Goal: Information Seeking & Learning: Learn about a topic

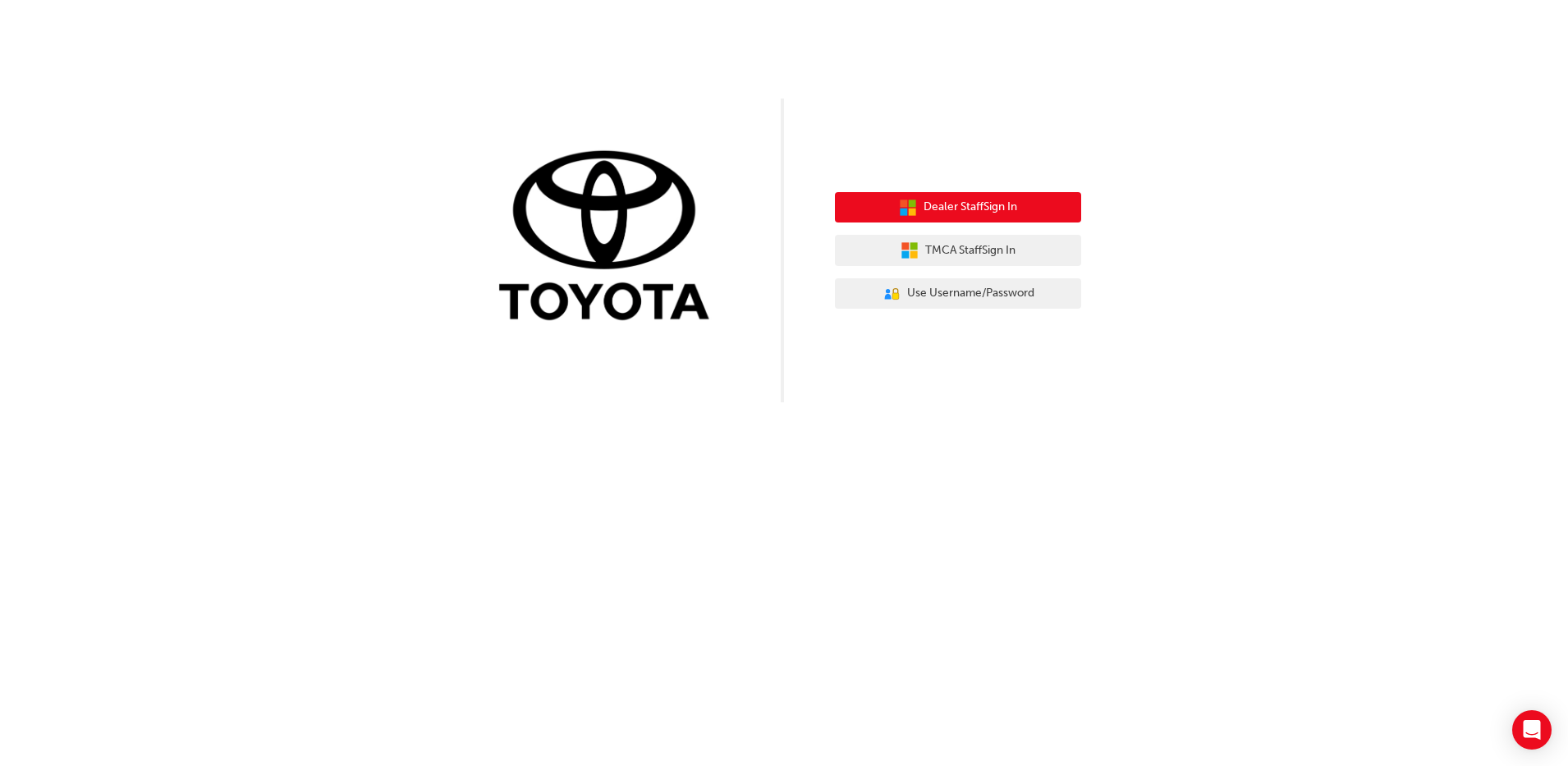
click at [942, 218] on button "Dealer Staff Sign In" at bounding box center [958, 207] width 246 height 31
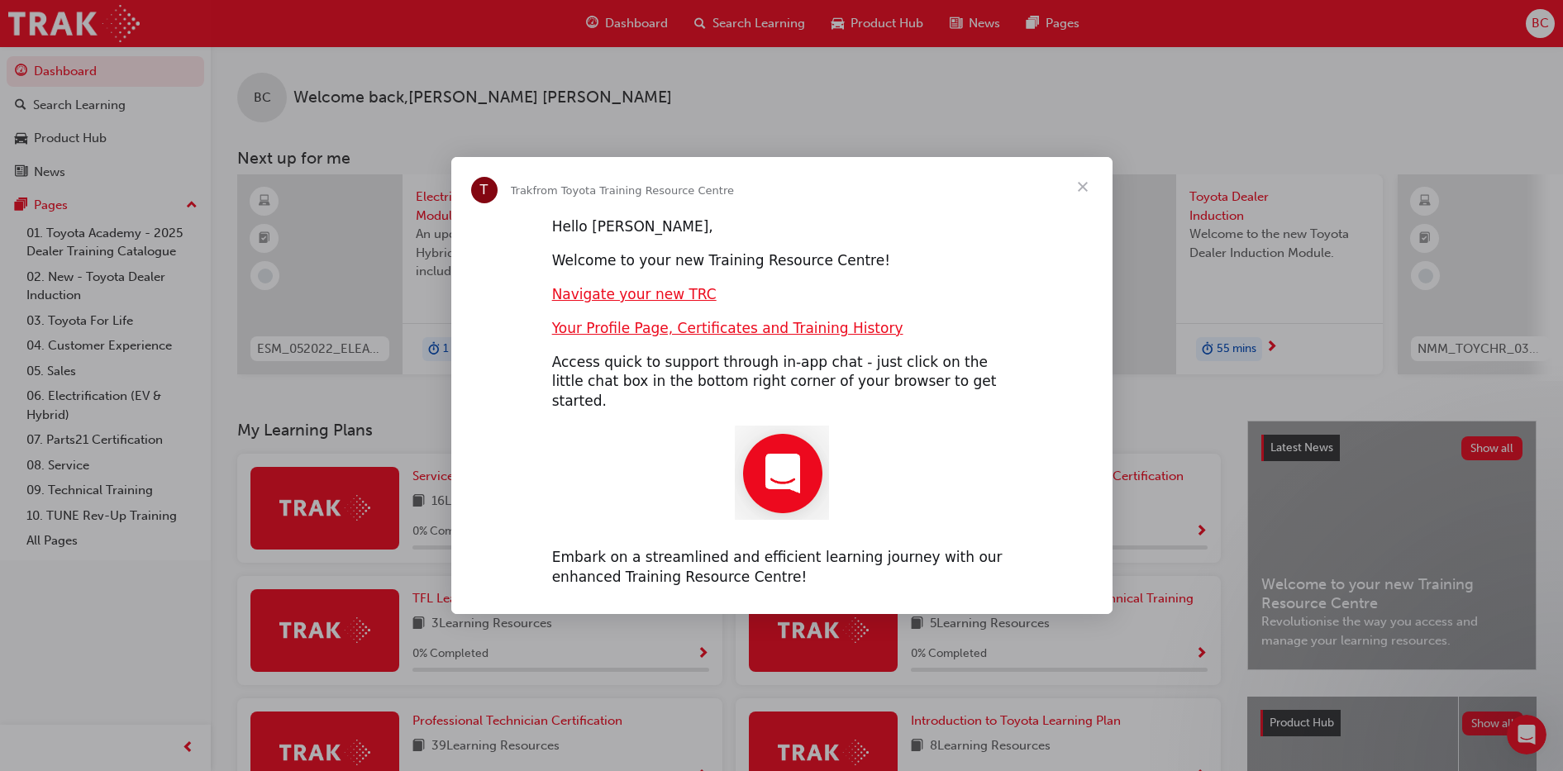
click at [1082, 192] on span "Close" at bounding box center [1082, 186] width 59 height 59
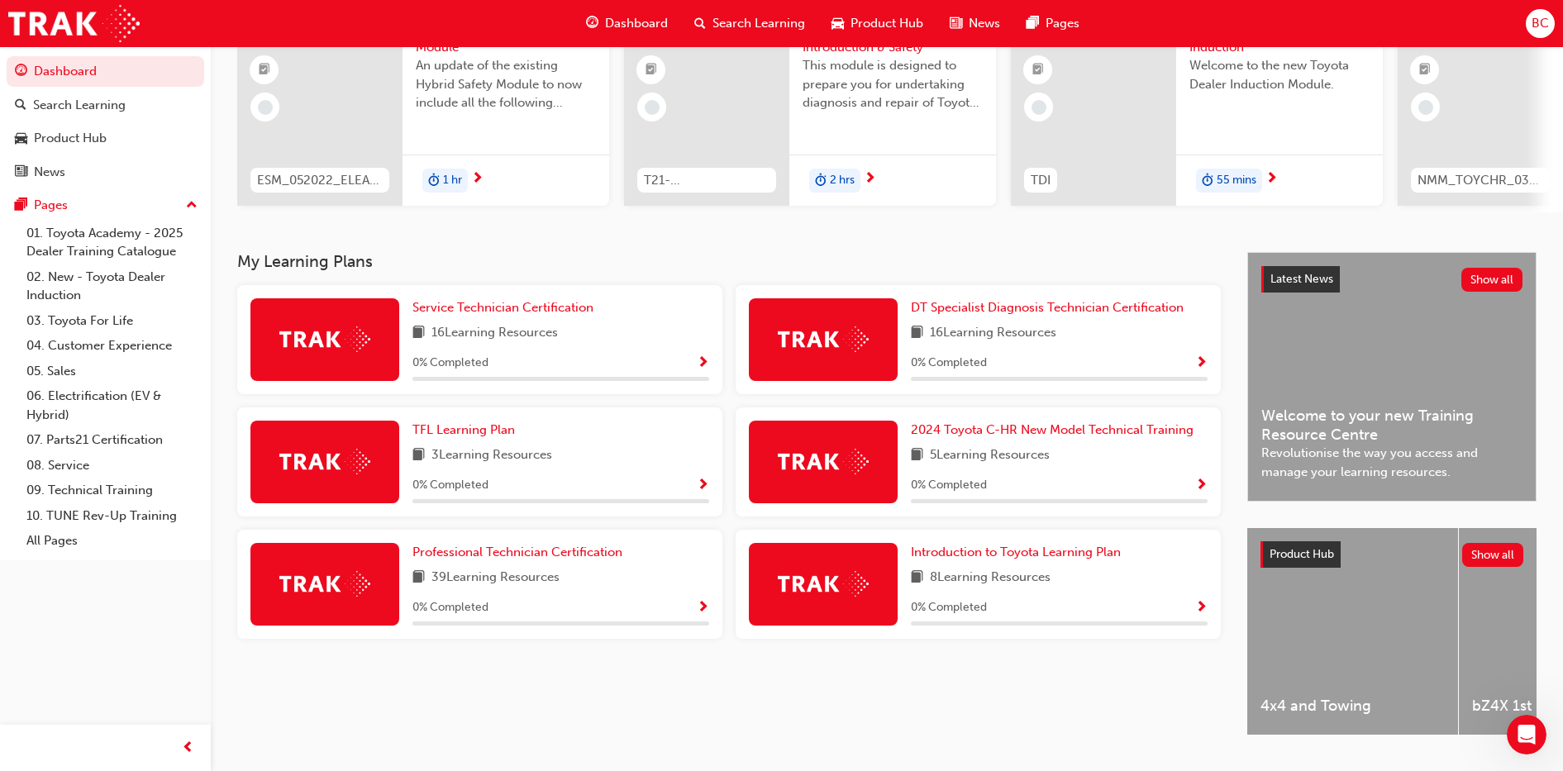
scroll to position [216, 0]
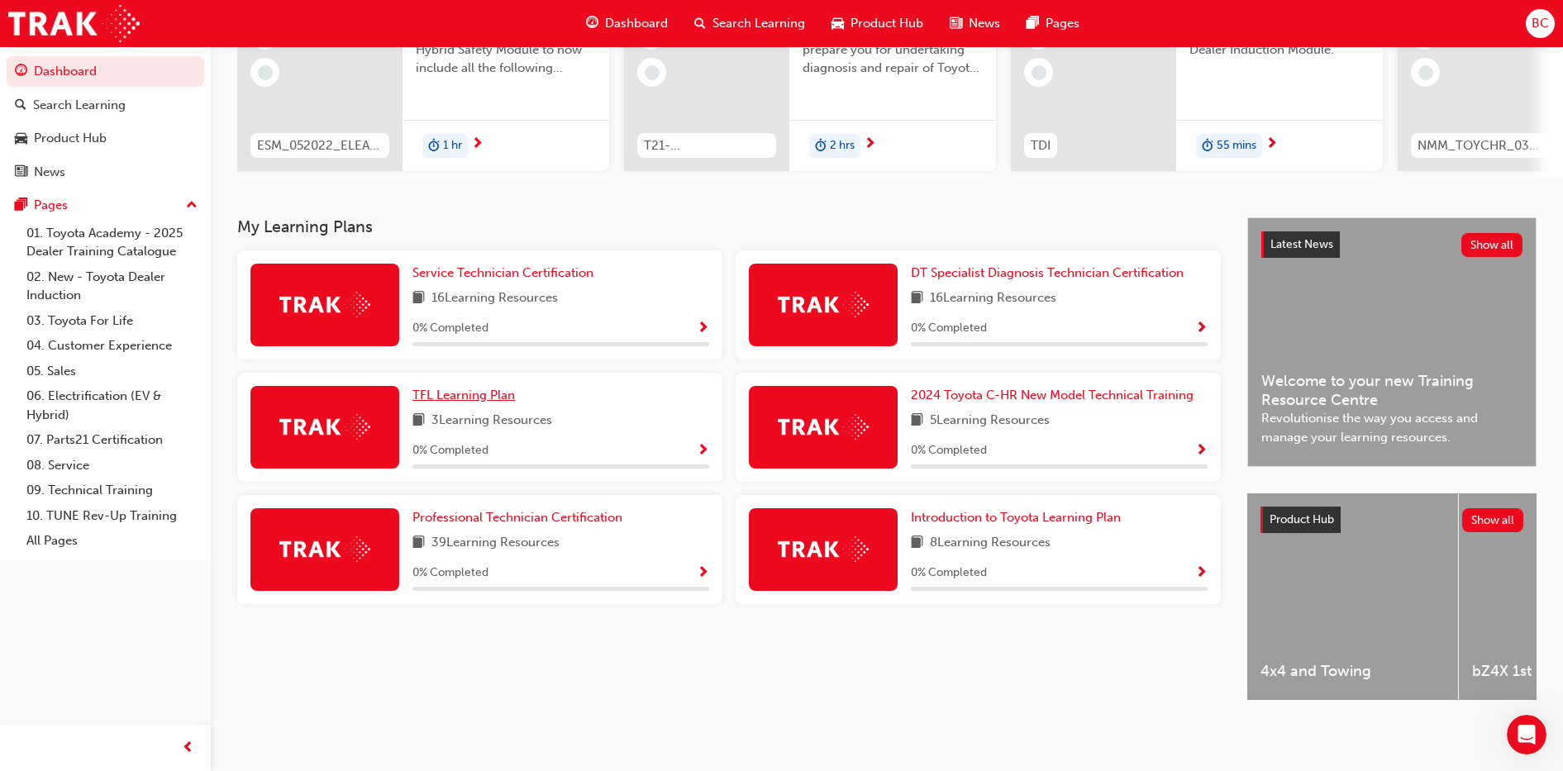
click at [486, 388] on span "TFL Learning Plan" at bounding box center [463, 395] width 102 height 15
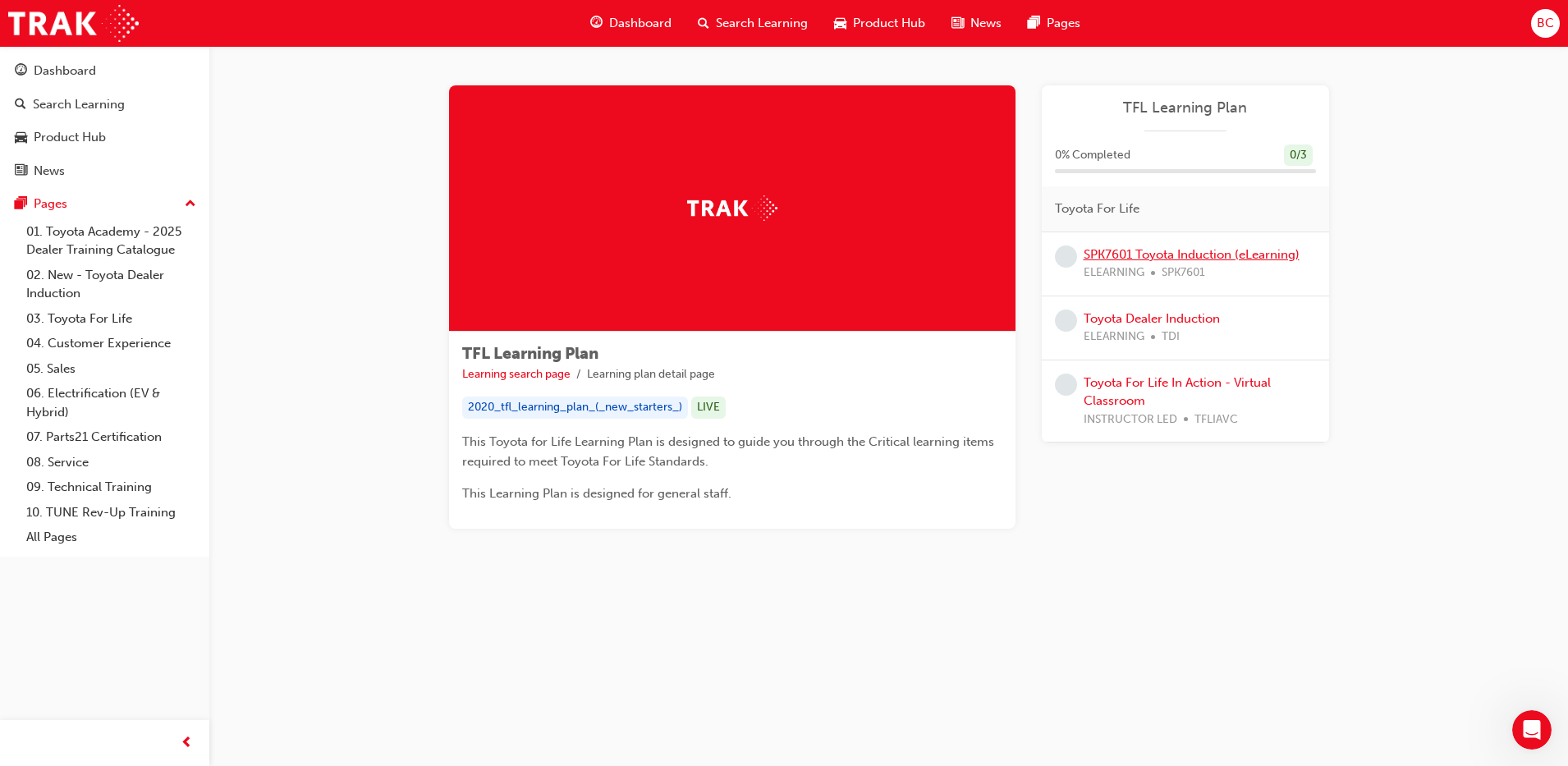
click at [1178, 252] on link "SPK7601 Toyota Induction (eLearning)" at bounding box center [1191, 254] width 216 height 15
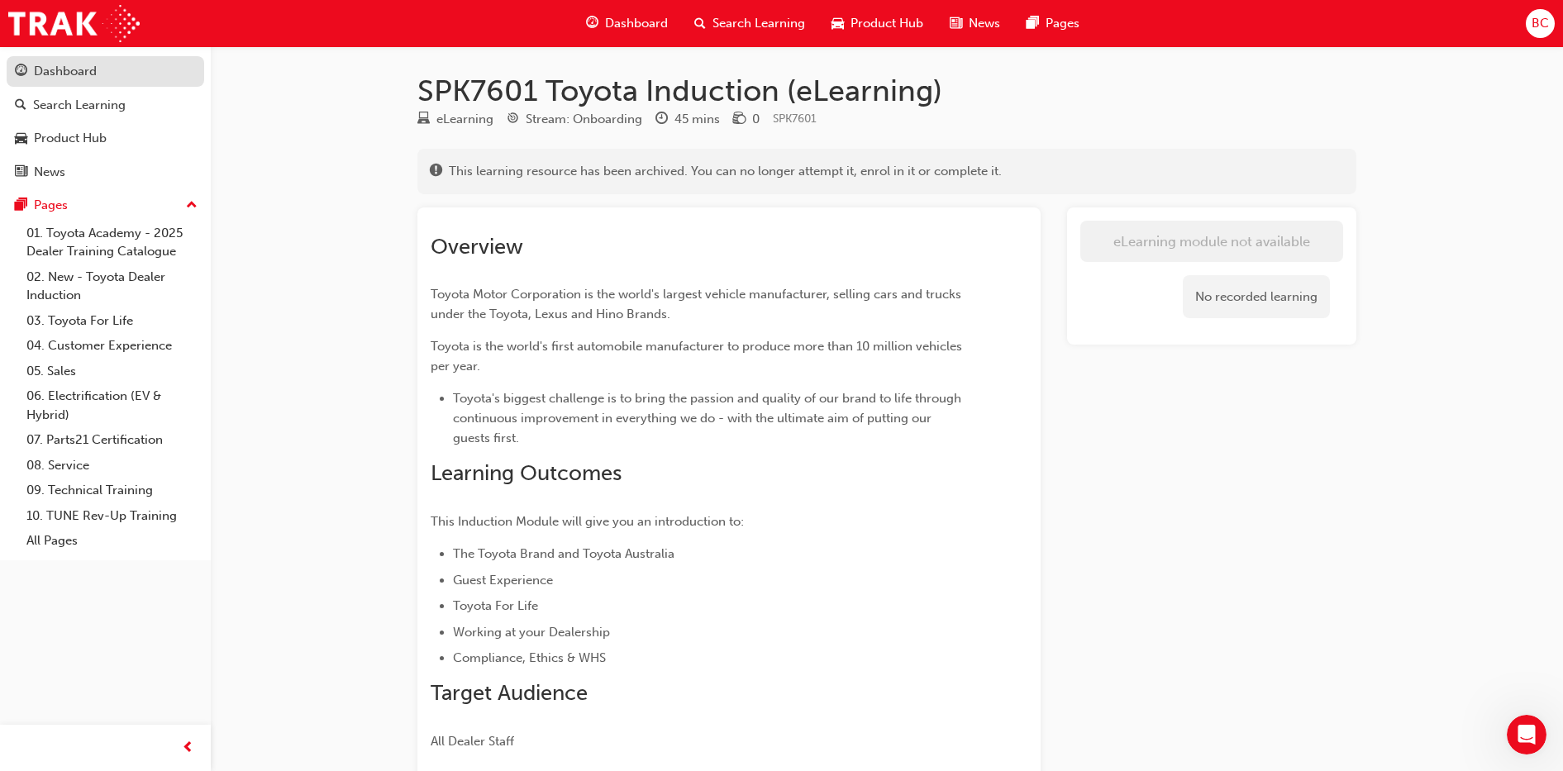
click at [55, 75] on div "Dashboard" at bounding box center [65, 71] width 63 height 19
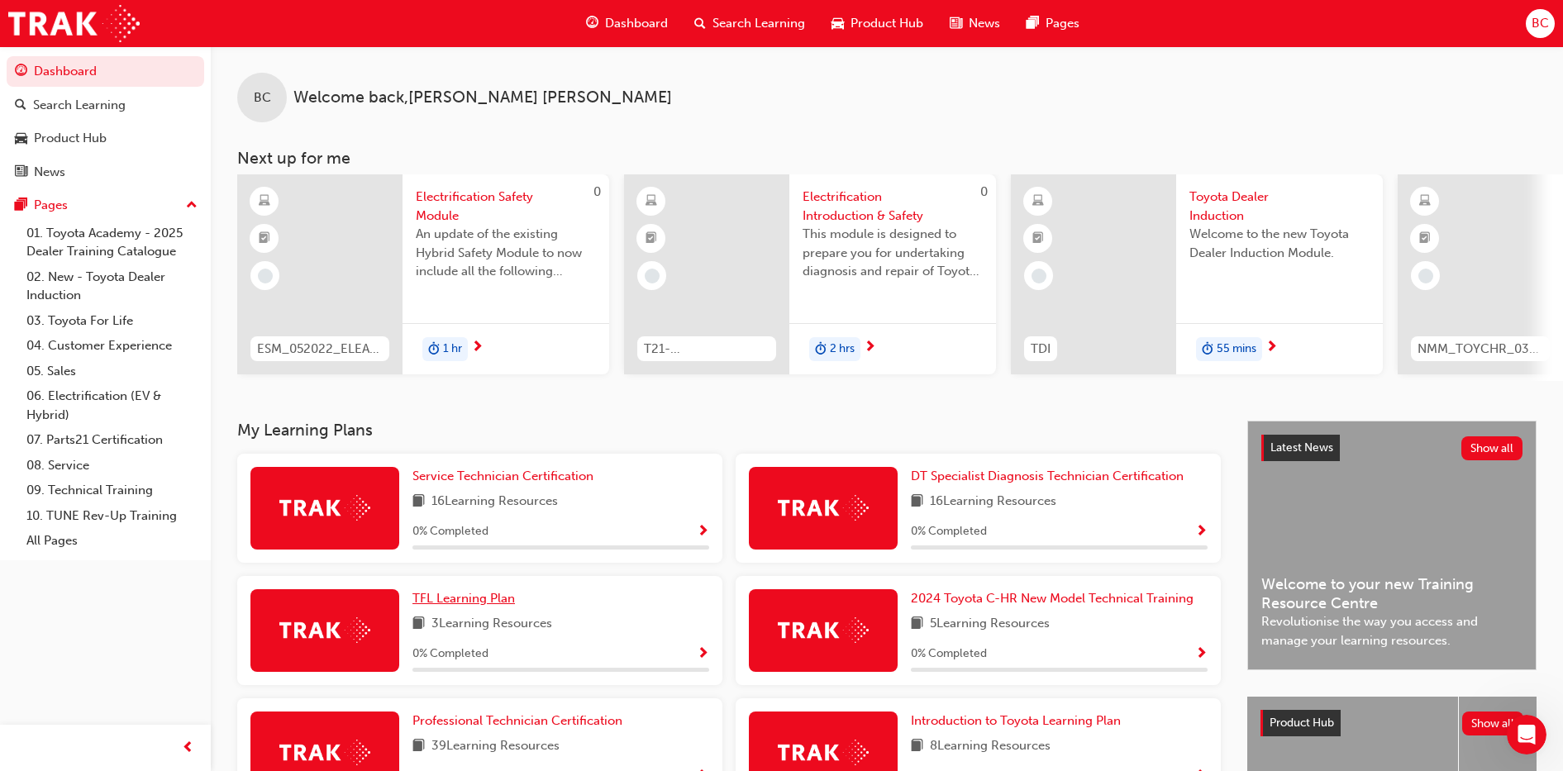
click at [508, 606] on span "TFL Learning Plan" at bounding box center [463, 598] width 102 height 15
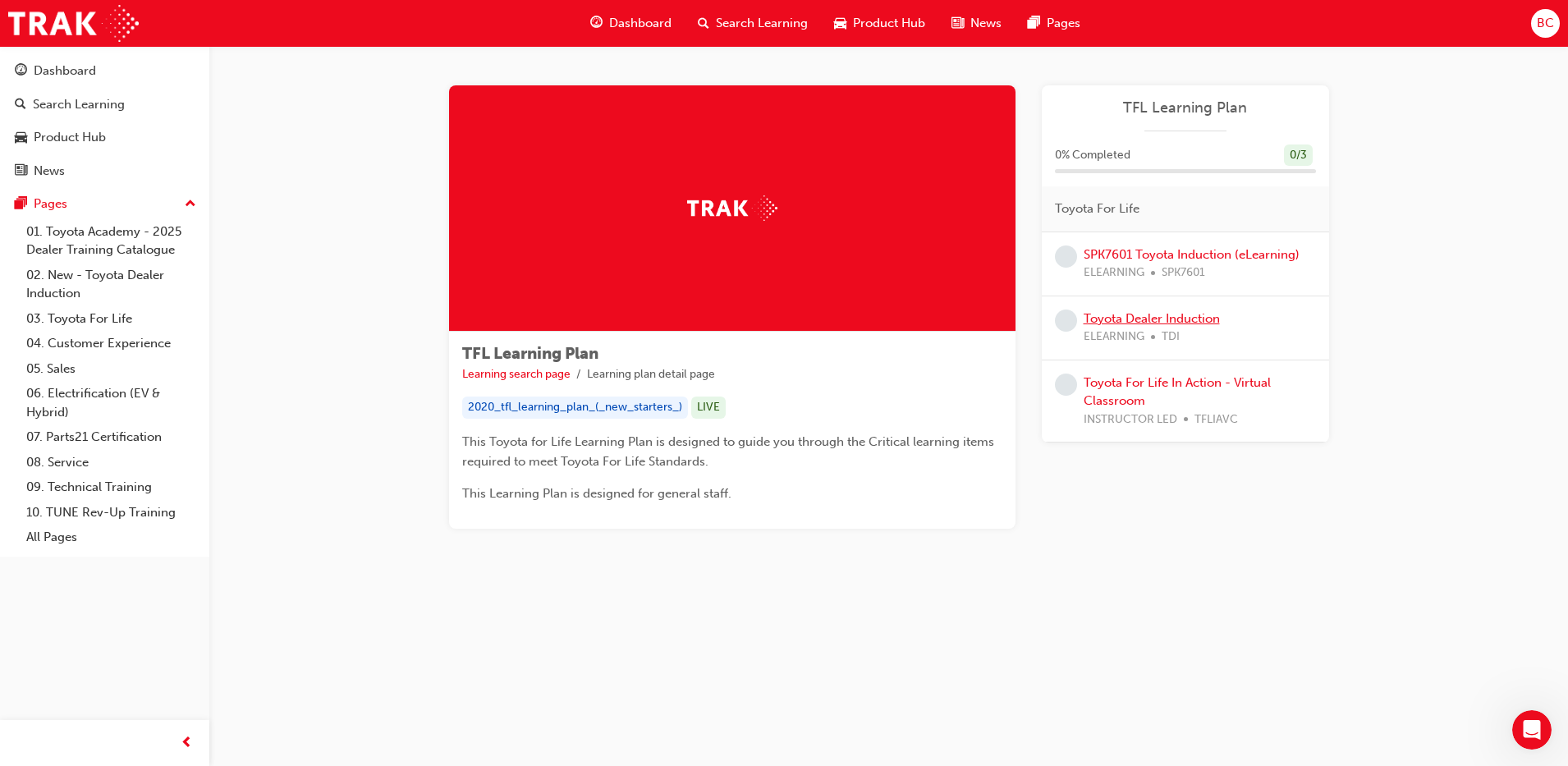
click at [1144, 323] on link "Toyota Dealer Induction" at bounding box center [1152, 318] width 136 height 15
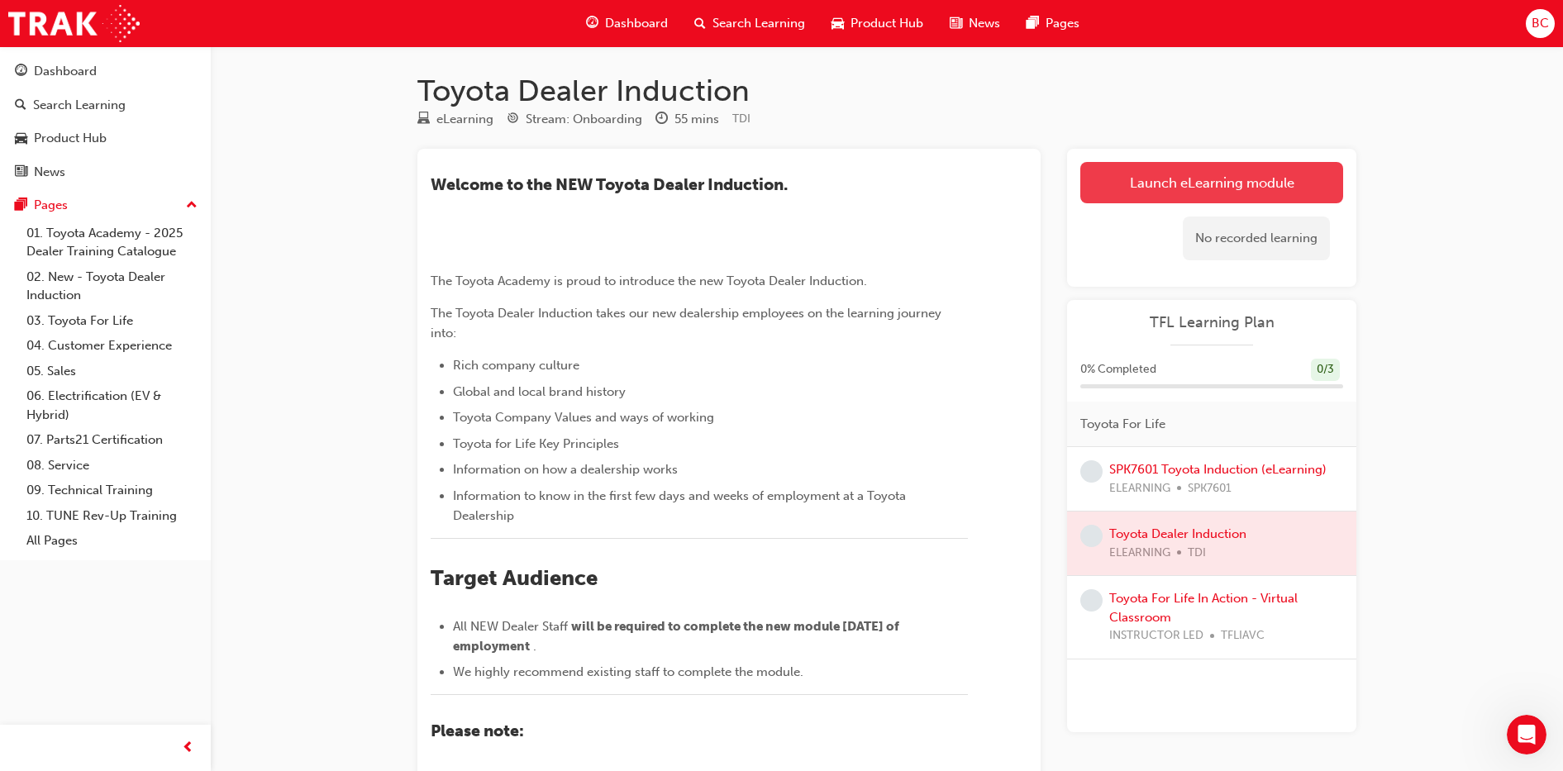
click at [1140, 178] on link "Launch eLearning module" at bounding box center [1211, 182] width 263 height 41
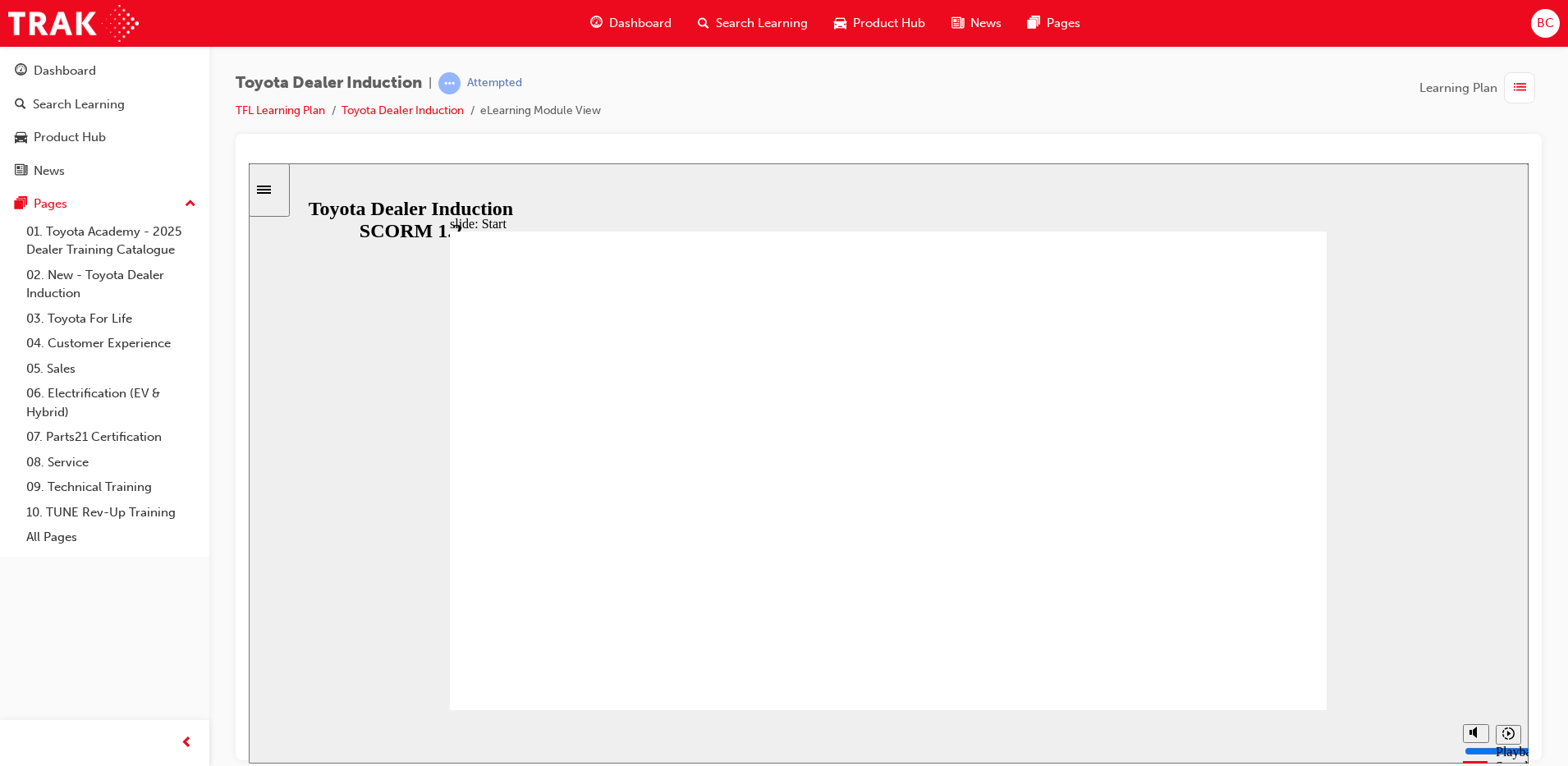
click at [1007, 111] on div "Toyota Dealer Induction | Attempted TFL Learning Plan Toyota Dealer Induction e…" at bounding box center [888, 103] width 1307 height 62
click at [1005, 119] on div "Toyota Dealer Induction | Attempted TFL Learning Plan Toyota Dealer Induction e…" at bounding box center [888, 103] width 1307 height 62
type input "32000"
type input "9"
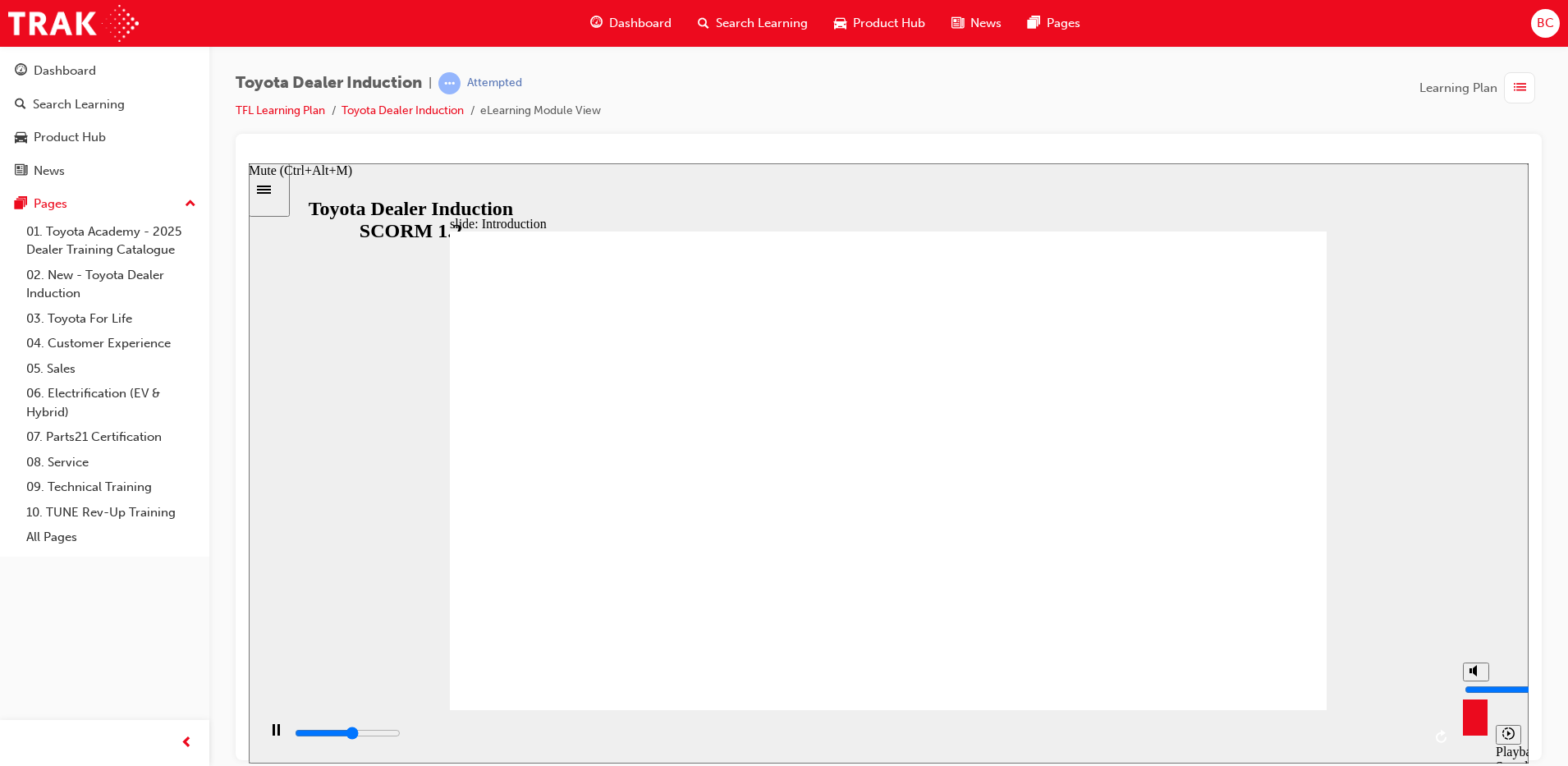
type input "32100"
type input "10"
type input "32700"
drag, startPoint x: 1473, startPoint y: 670, endPoint x: 1484, endPoint y: 632, distance: 39.6
type input "10"
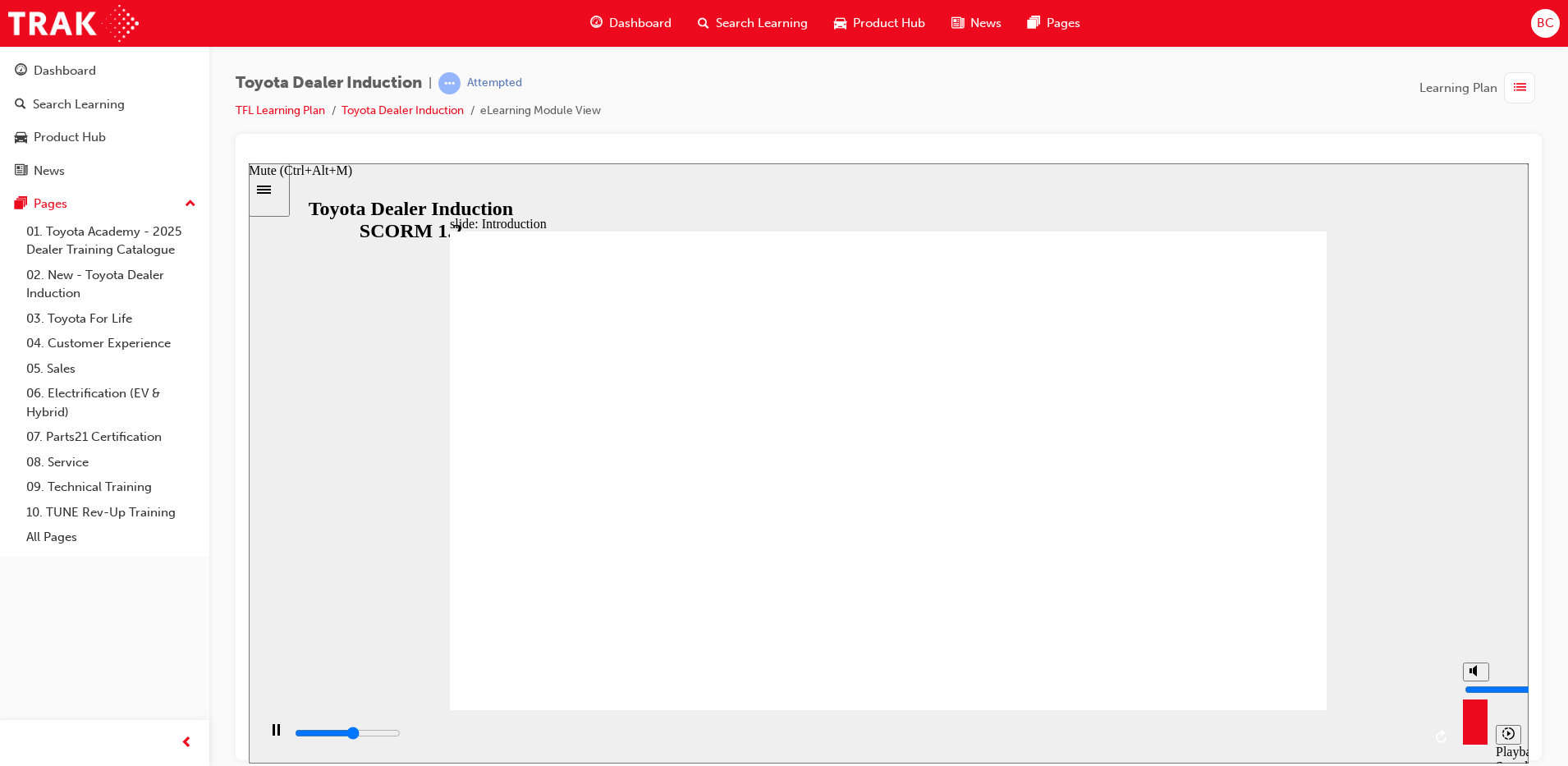
click at [1484, 683] on input "volume" at bounding box center [1517, 689] width 106 height 13
click at [1410, 553] on div "slide: Introduction As of [DATE], the term “Guest” is replaced with “Customer” …" at bounding box center [888, 463] width 1280 height 600
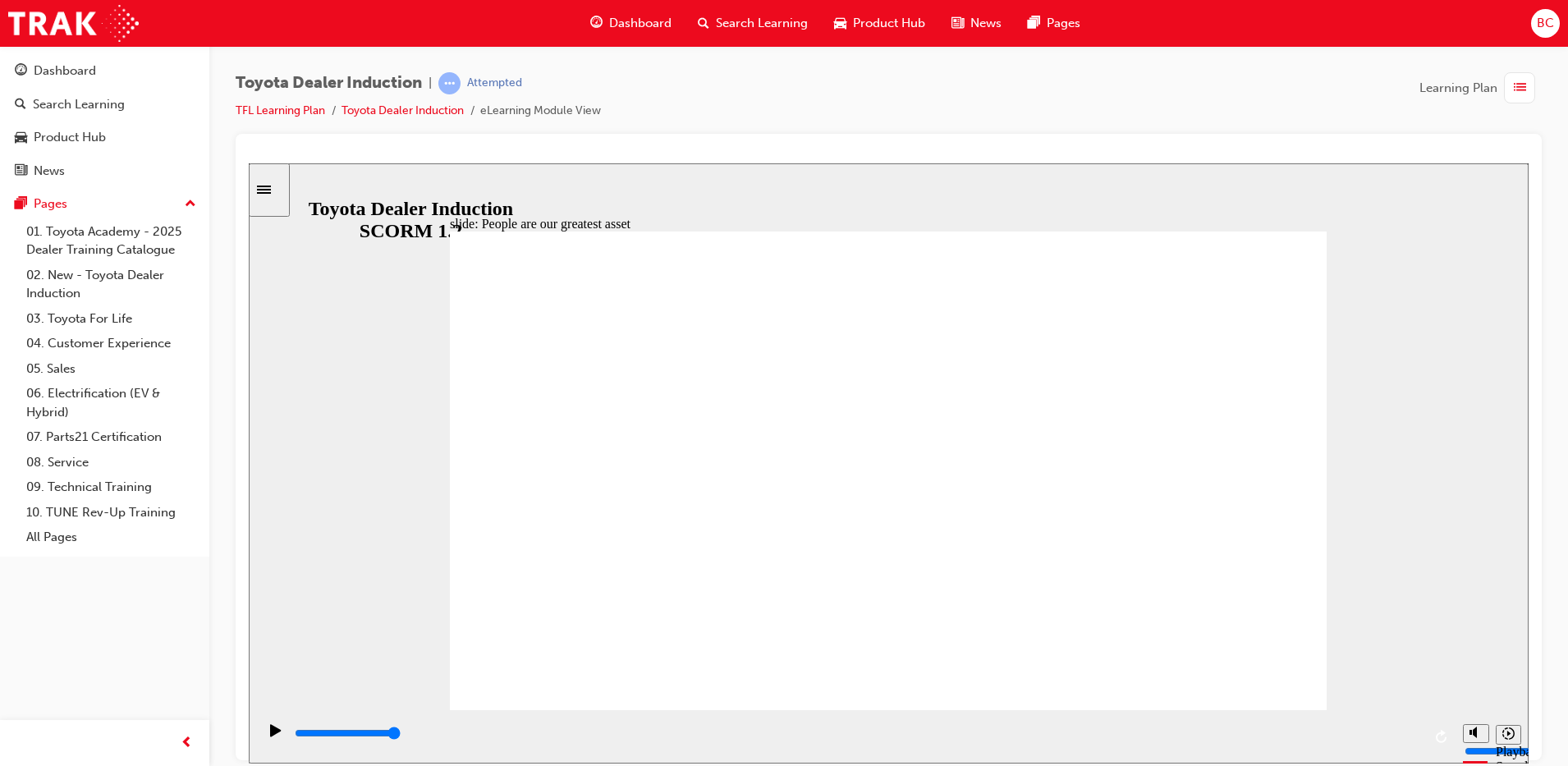
type input "7500"
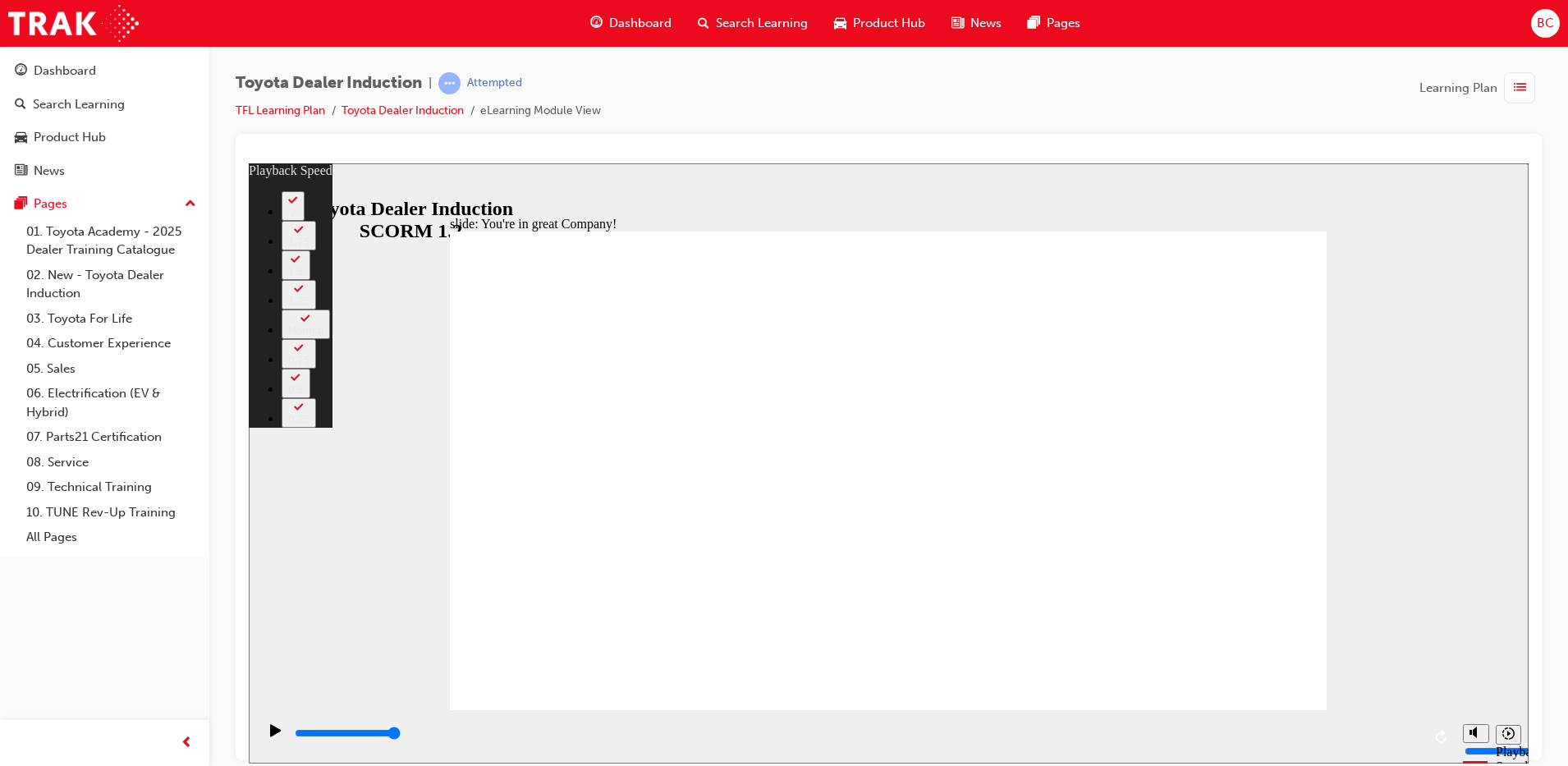
type input "156"
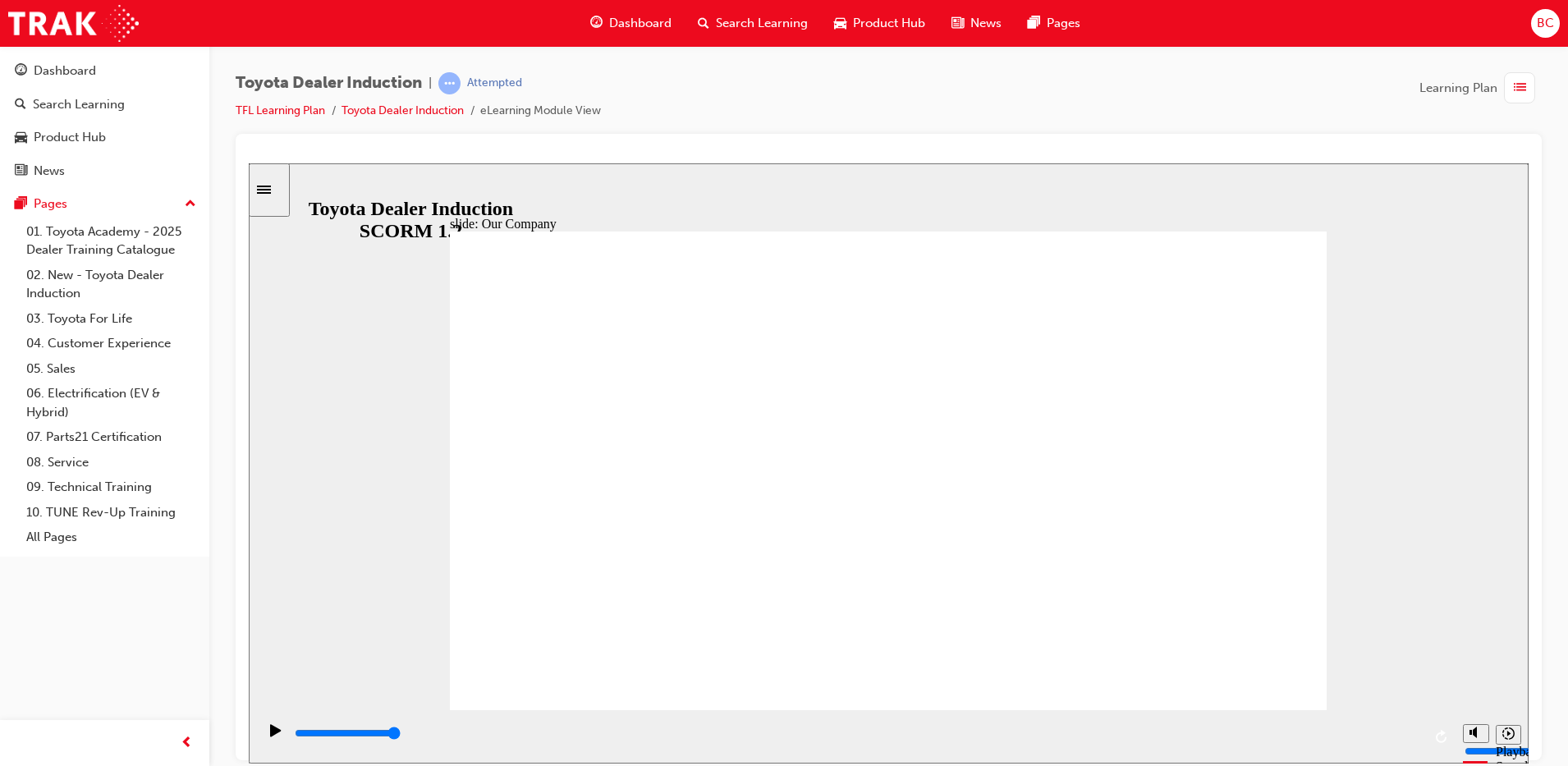
drag, startPoint x: 631, startPoint y: 613, endPoint x: 696, endPoint y: 617, distance: 65.1
drag, startPoint x: 645, startPoint y: 612, endPoint x: 900, endPoint y: 614, distance: 255.0
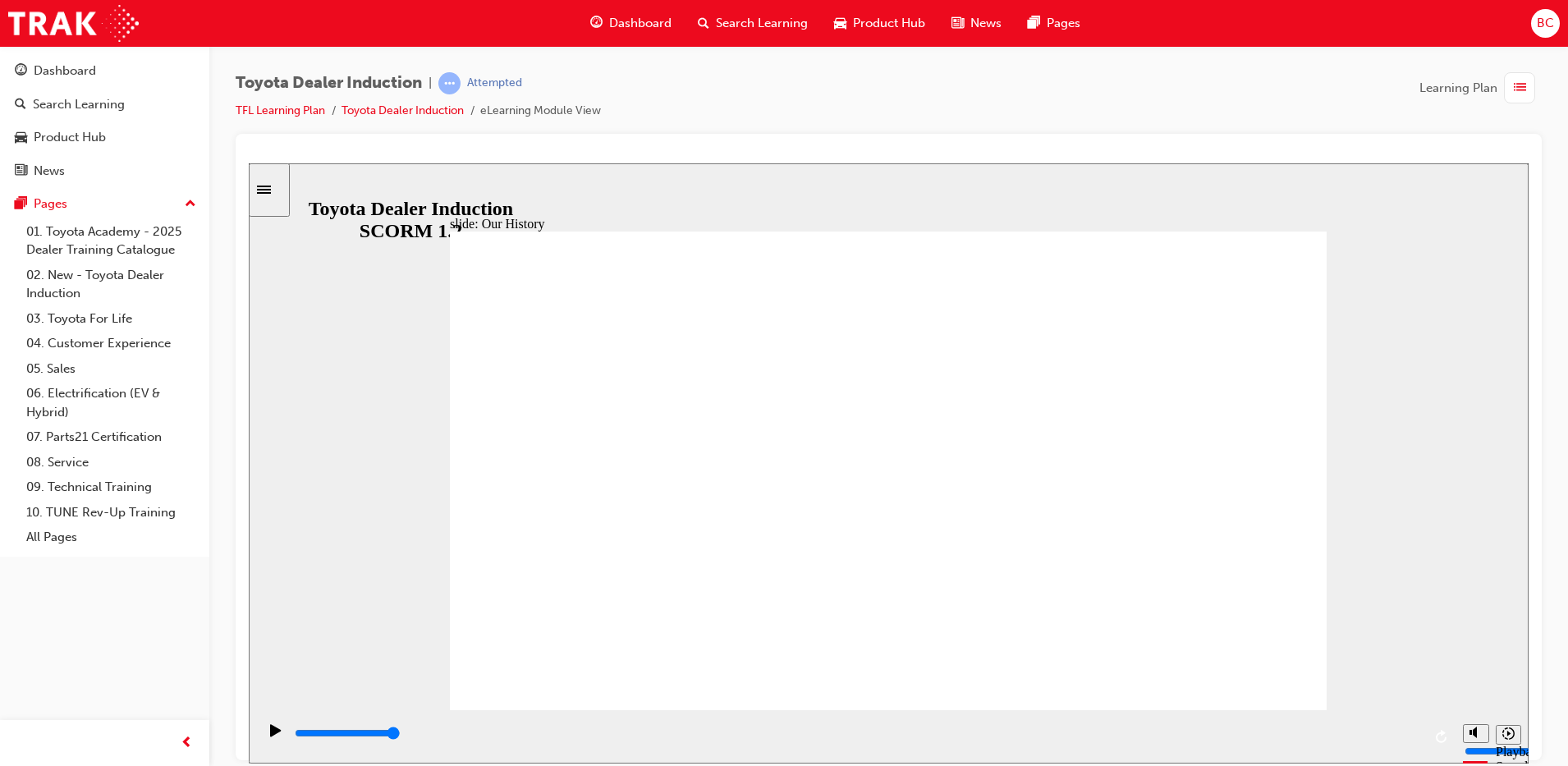
drag, startPoint x: 876, startPoint y: 607, endPoint x: 1281, endPoint y: 618, distance: 405.1
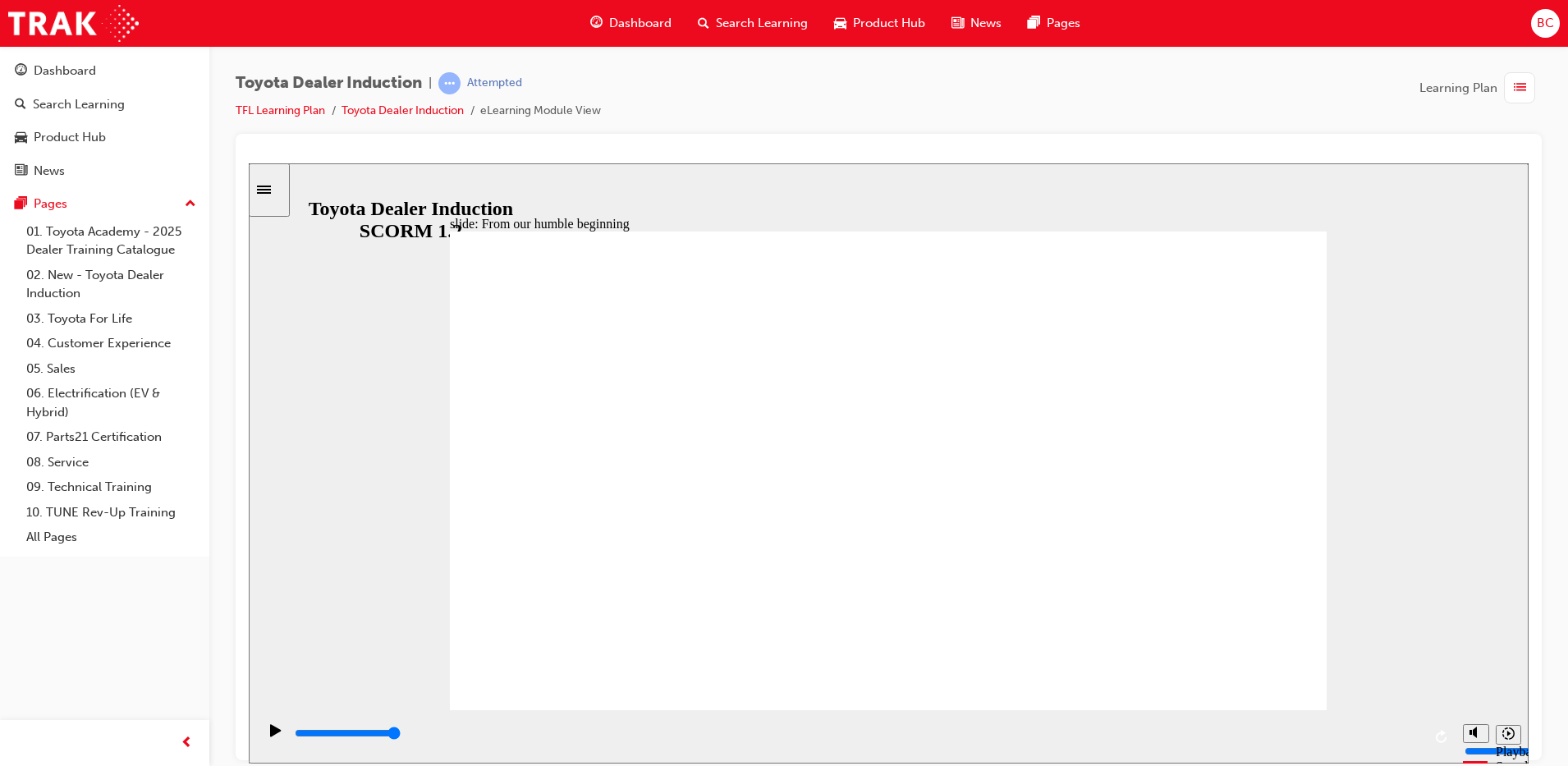
type input "8300"
type input "2"
drag, startPoint x: 1123, startPoint y: 613, endPoint x: 908, endPoint y: 617, distance: 215.0
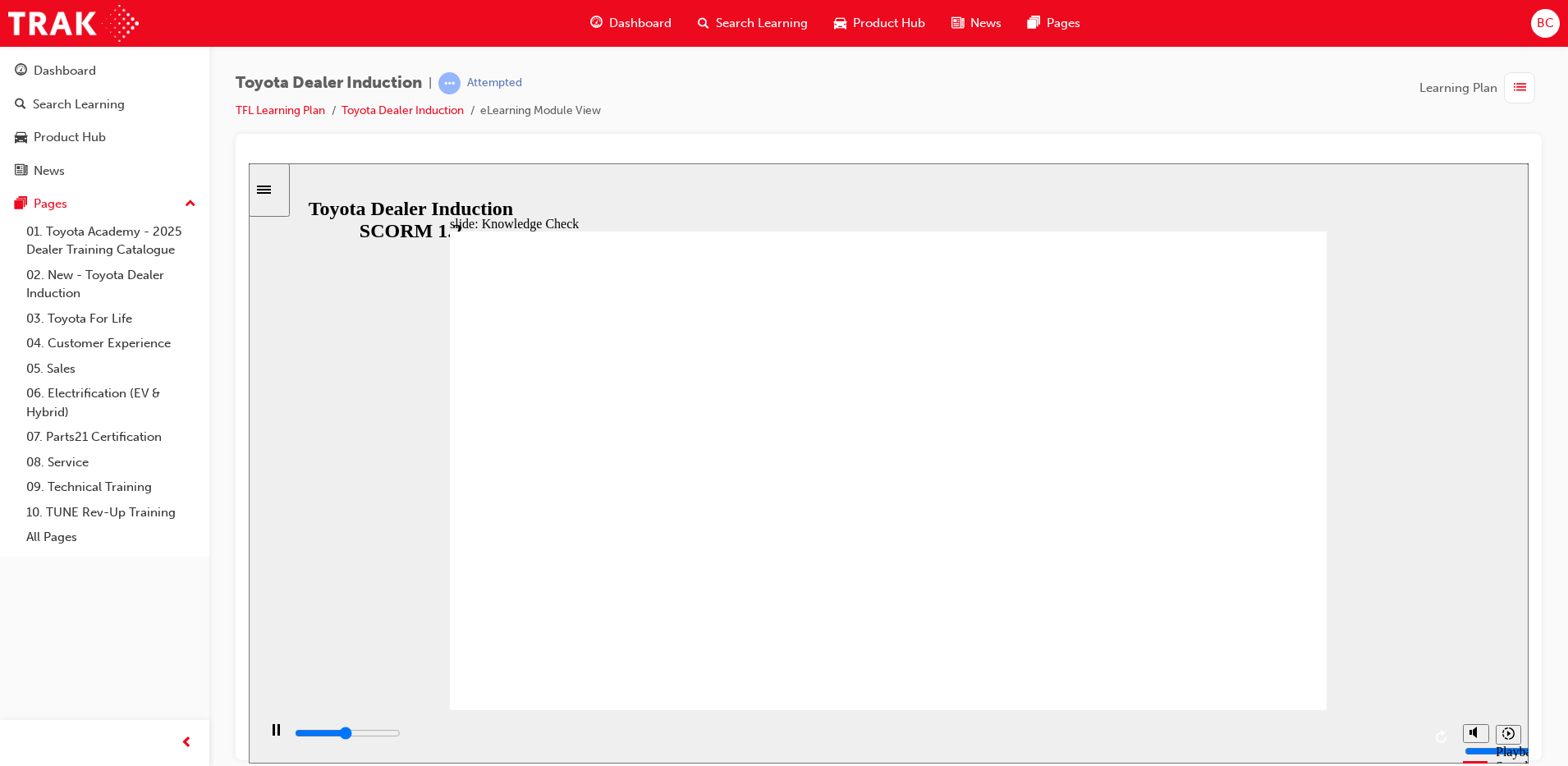
type input "2500"
radio input "true"
type input "4500"
radio input "true"
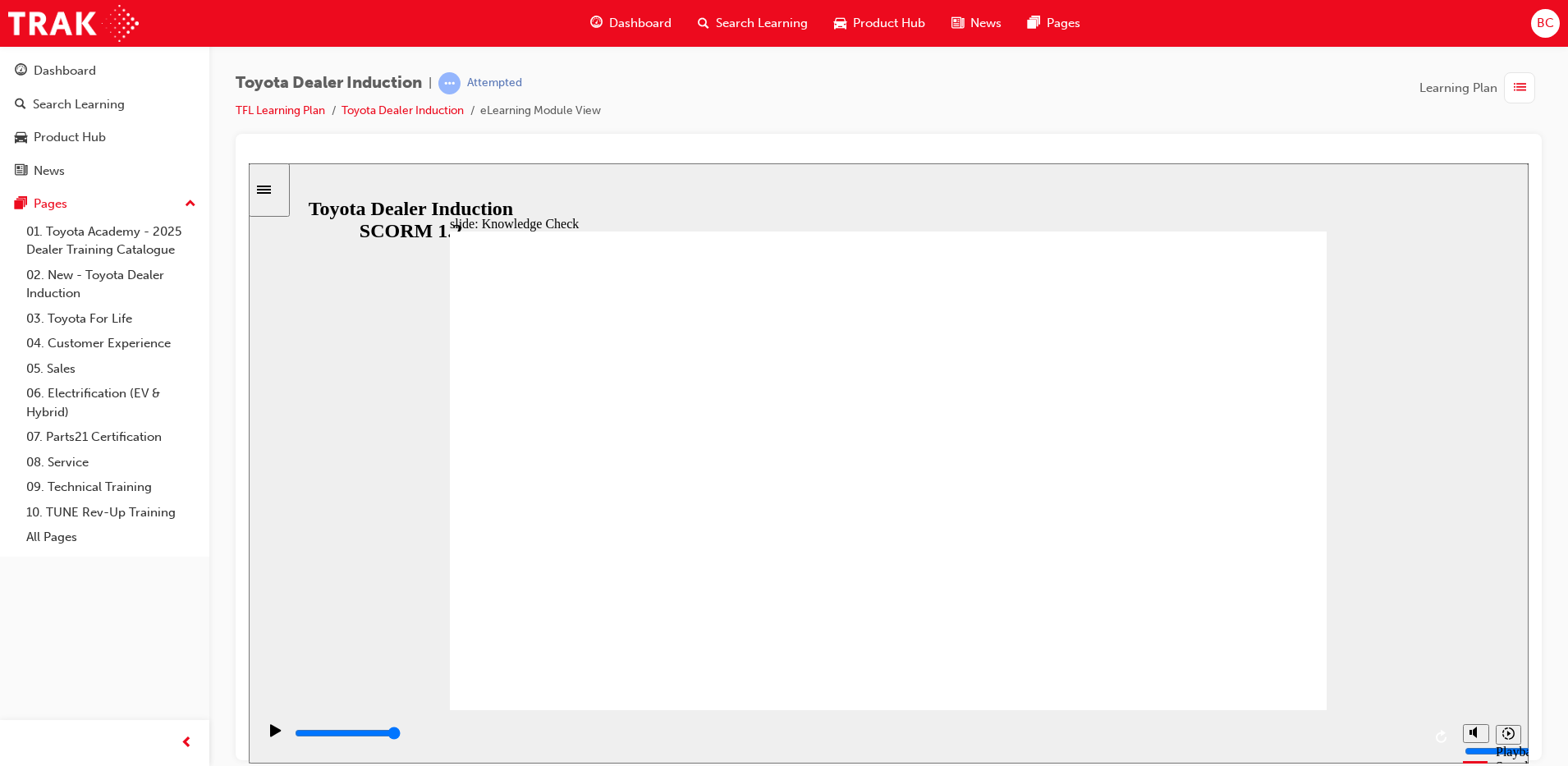
type input "19900"
